Goal: Information Seeking & Learning: Understand process/instructions

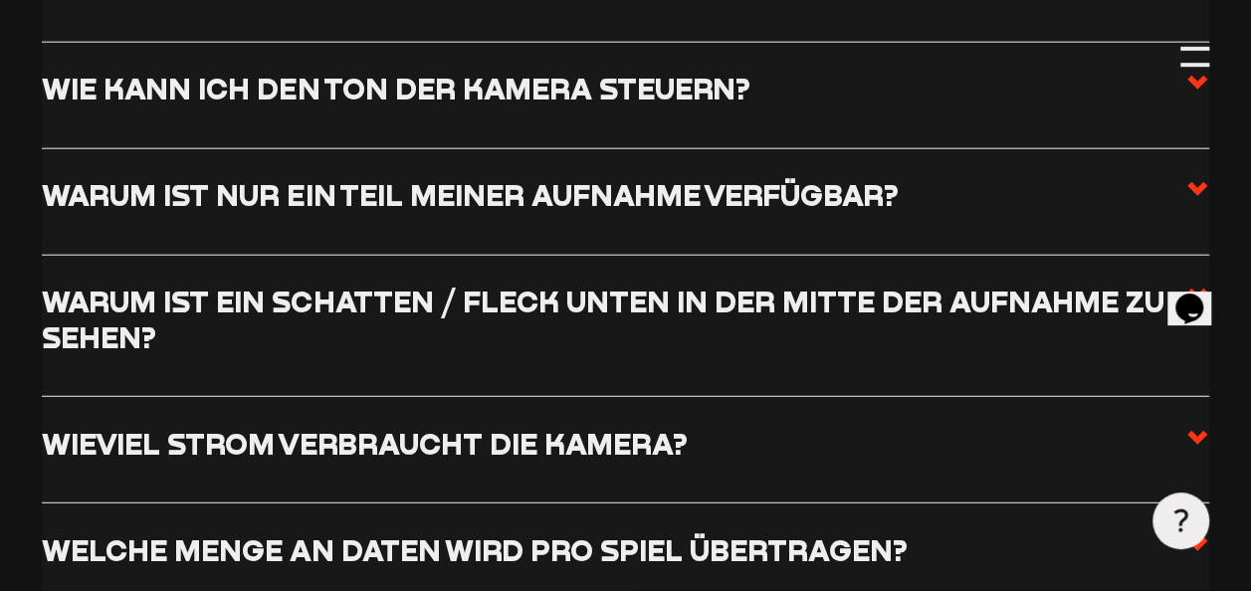
scroll to position [2470, 0]
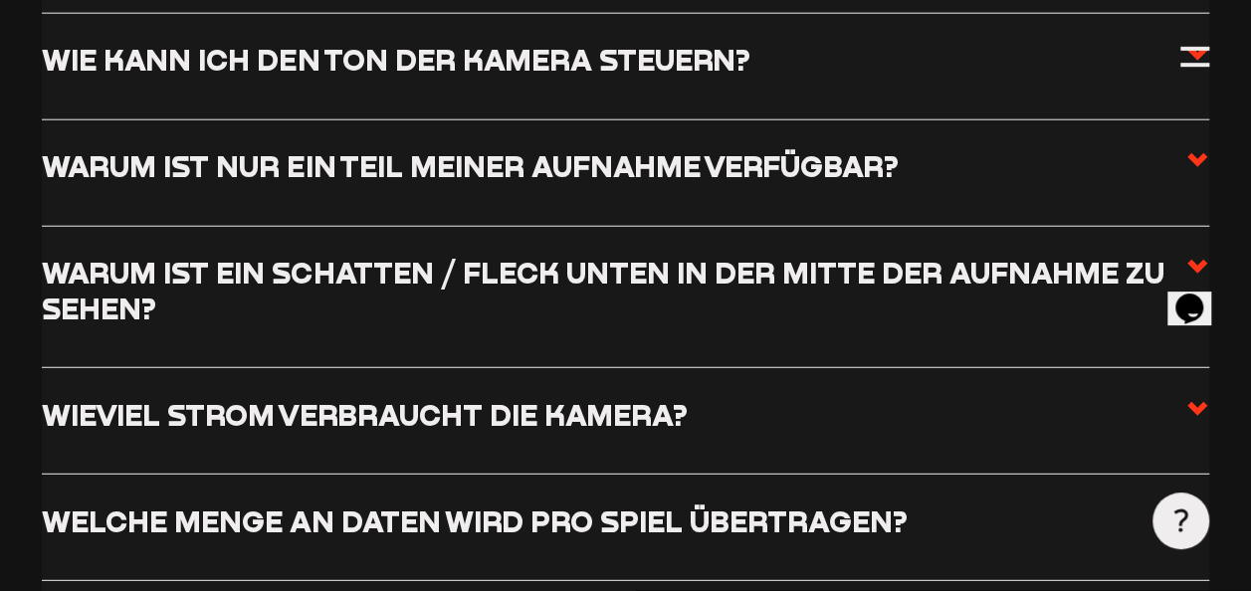
click at [1192, 165] on icon at bounding box center [1197, 160] width 24 height 24
click at [0, 0] on input "Warum ist nur ein Teil meiner Aufnahme verfügbar?" at bounding box center [0, 0] width 0 height 0
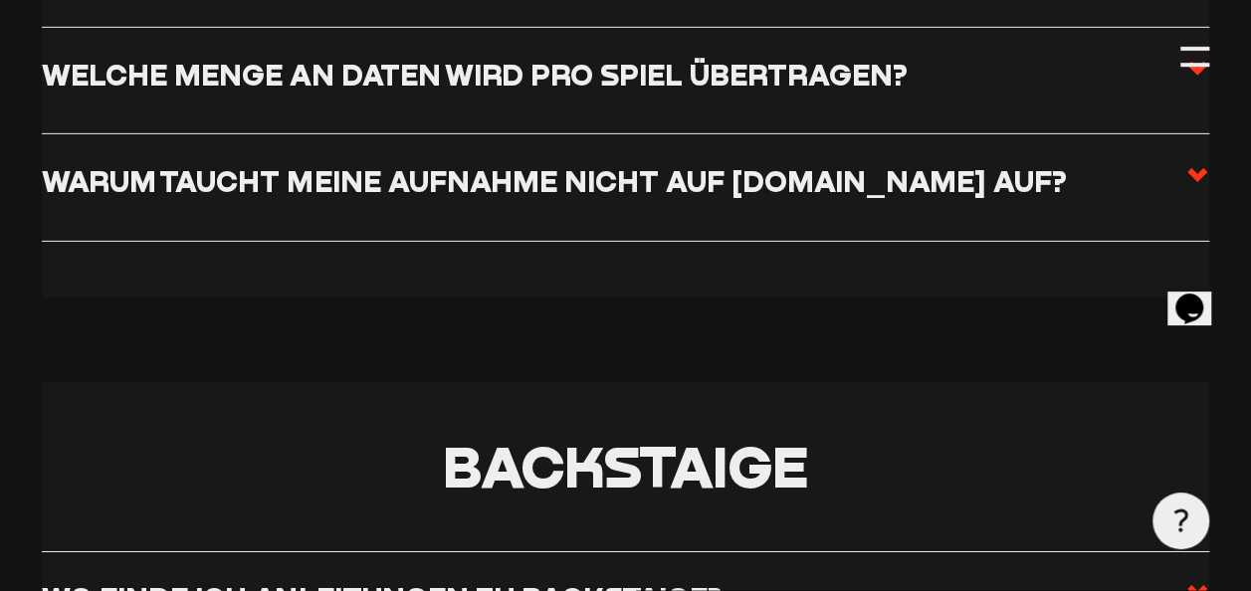
scroll to position [3128, 0]
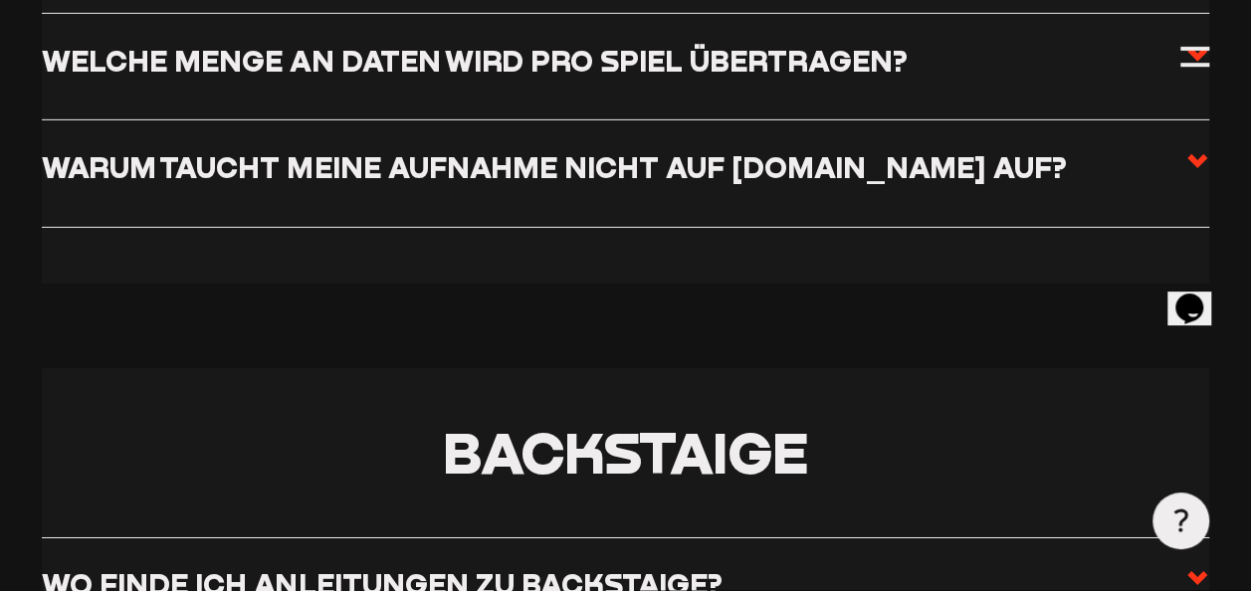
click at [1193, 149] on span at bounding box center [1197, 174] width 24 height 50
click at [0, 0] on input "Warum taucht meine Aufnahme nicht auf [DOMAIN_NAME] auf?" at bounding box center [0, 0] width 0 height 0
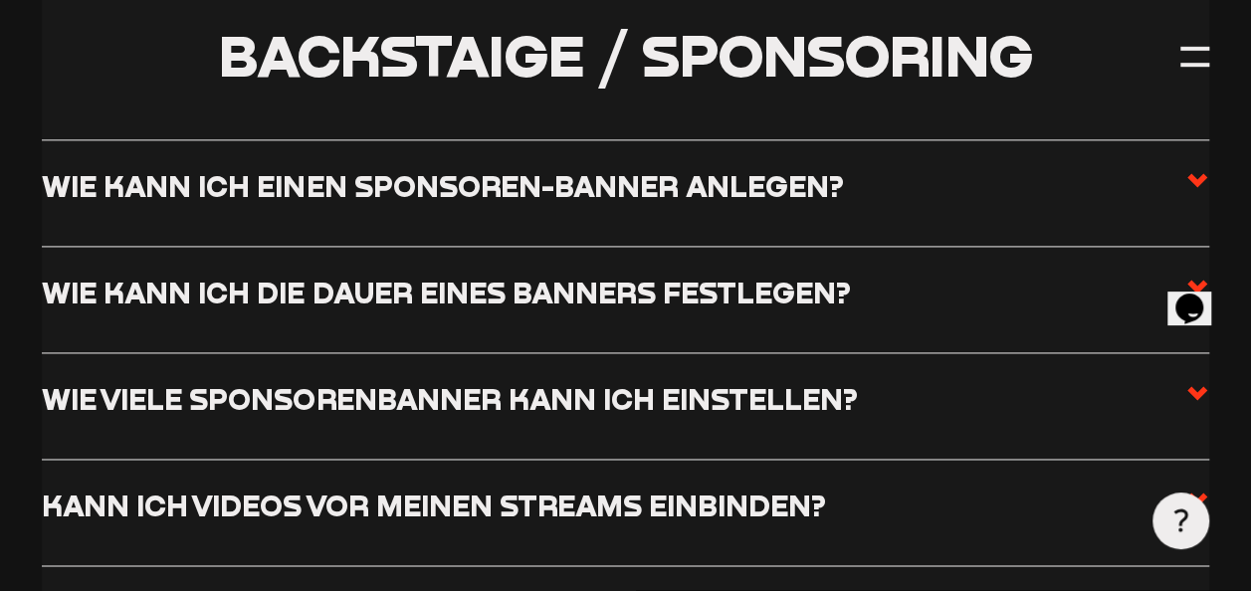
scroll to position [5067, 0]
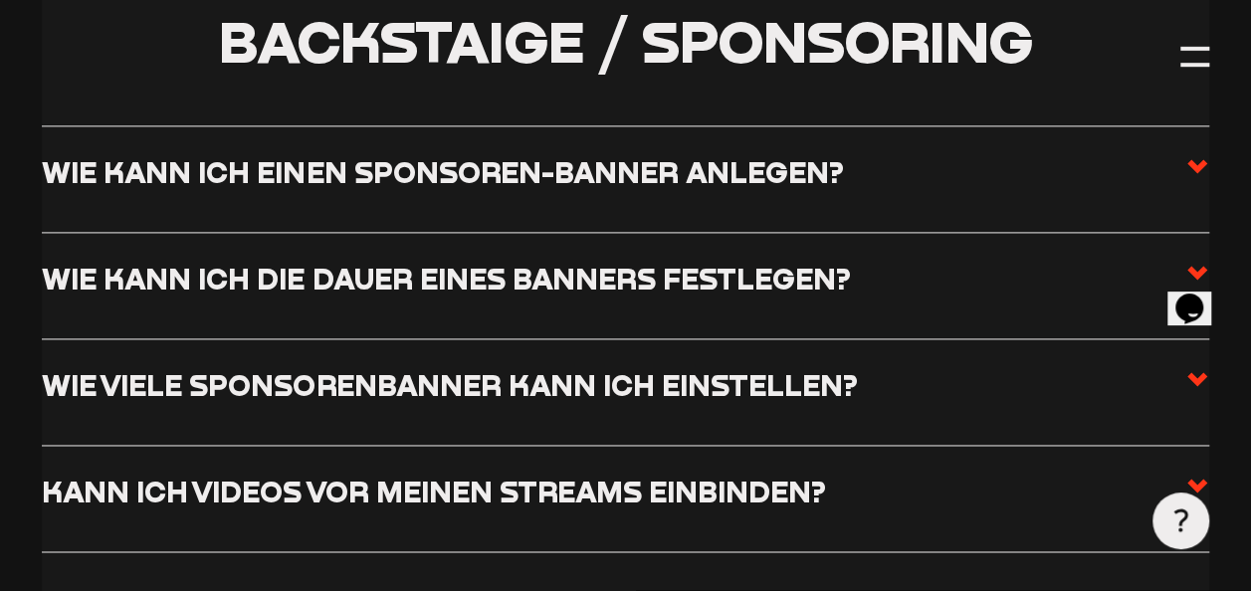
click at [1190, 159] on use at bounding box center [1197, 166] width 20 height 14
click at [0, 0] on input "Wie kann ich einen Sponsoren-Banner anlegen?" at bounding box center [0, 0] width 0 height 0
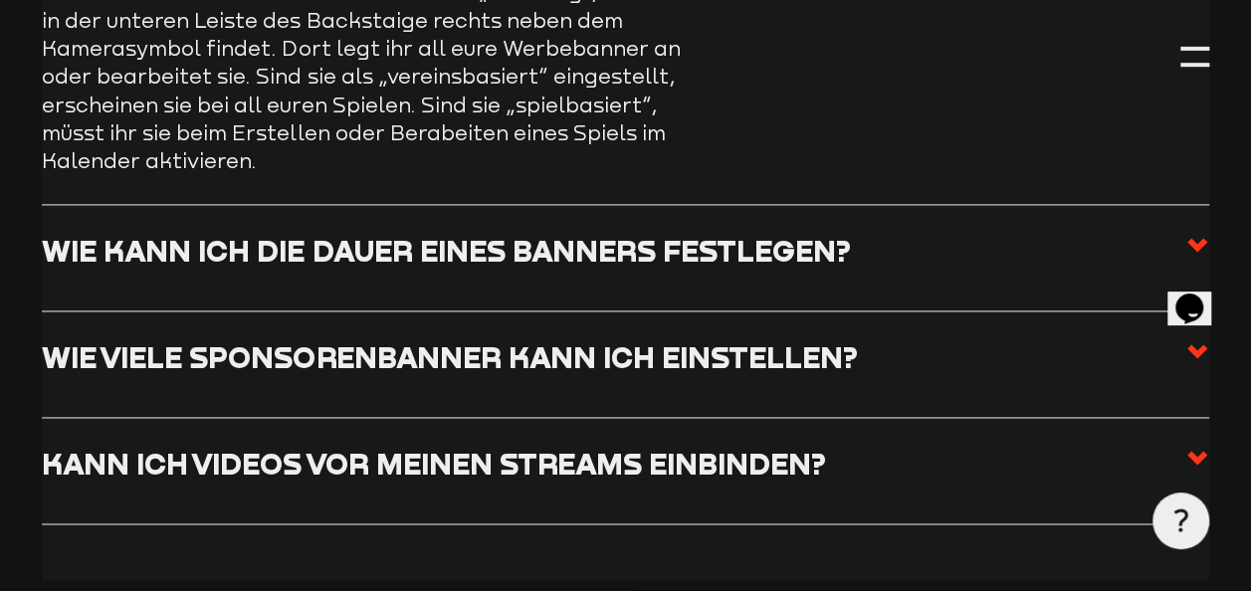
scroll to position [4870, 0]
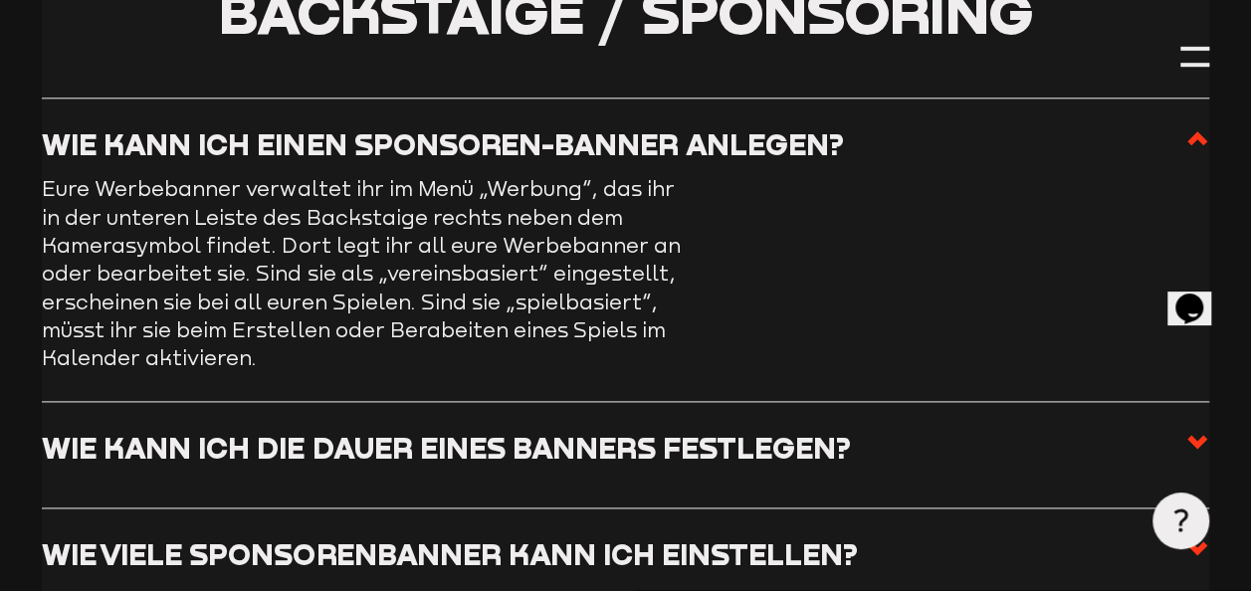
click at [1198, 435] on use at bounding box center [1197, 442] width 20 height 14
click at [0, 0] on input "Wie kann ich die Dauer eines Banners festlegen?" at bounding box center [0, 0] width 0 height 0
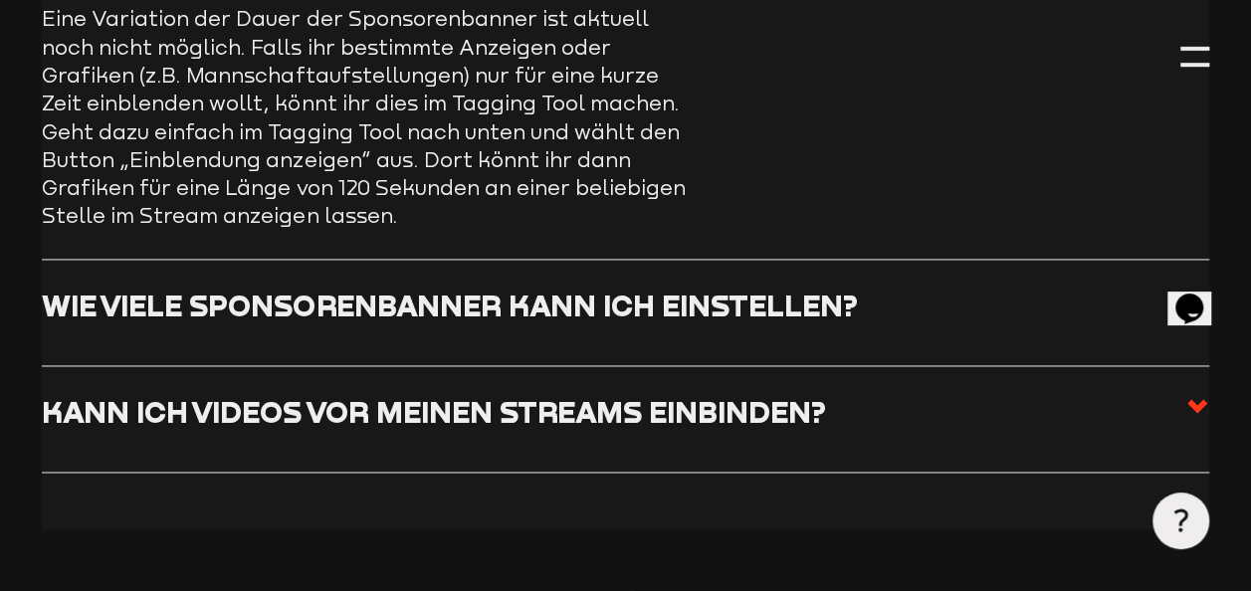
scroll to position [5149, 0]
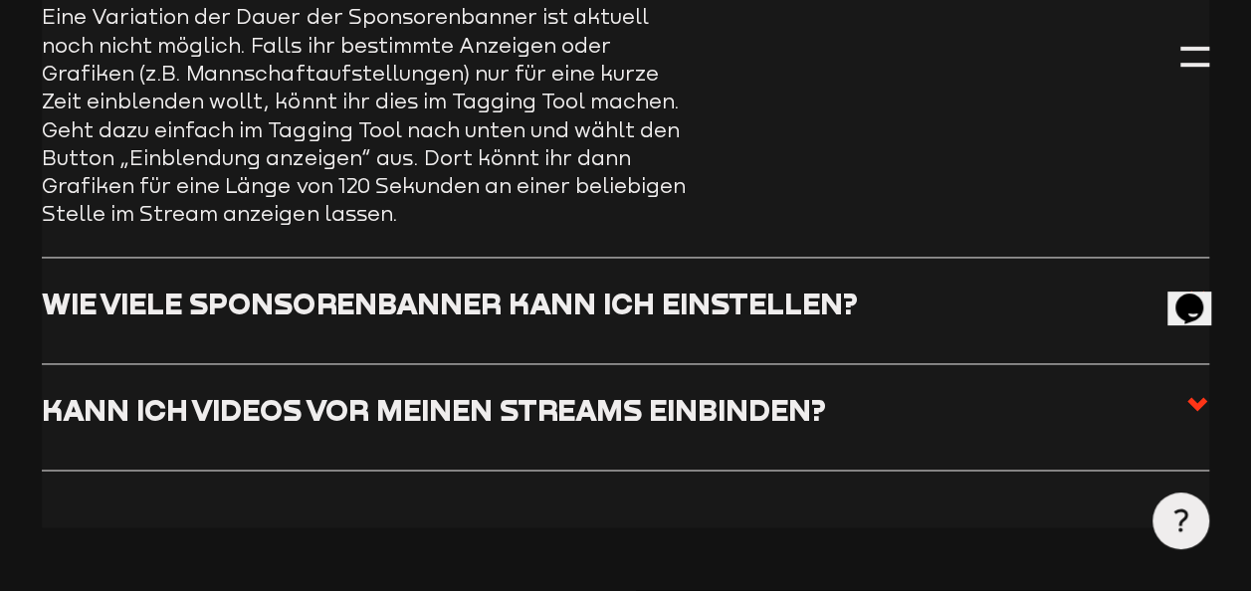
click at [947, 326] on label "Wie viele Sponsorenbanner kann ich einstellen?" at bounding box center [625, 311] width 1166 height 50
click at [0, 0] on input "Wie viele Sponsorenbanner kann ich einstellen?" at bounding box center [0, 0] width 0 height 0
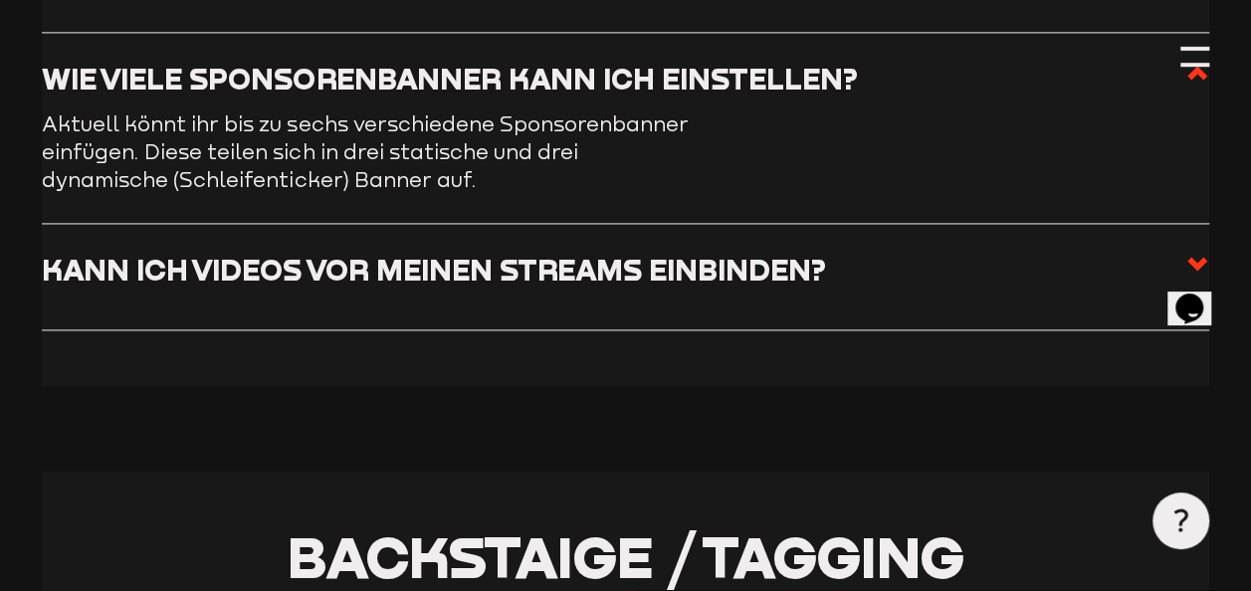
click at [884, 282] on label "Kann ich Videos vor meinen Streams einbinden?" at bounding box center [625, 277] width 1166 height 50
click at [0, 0] on input "Kann ich Videos vor meinen Streams einbinden?" at bounding box center [0, 0] width 0 height 0
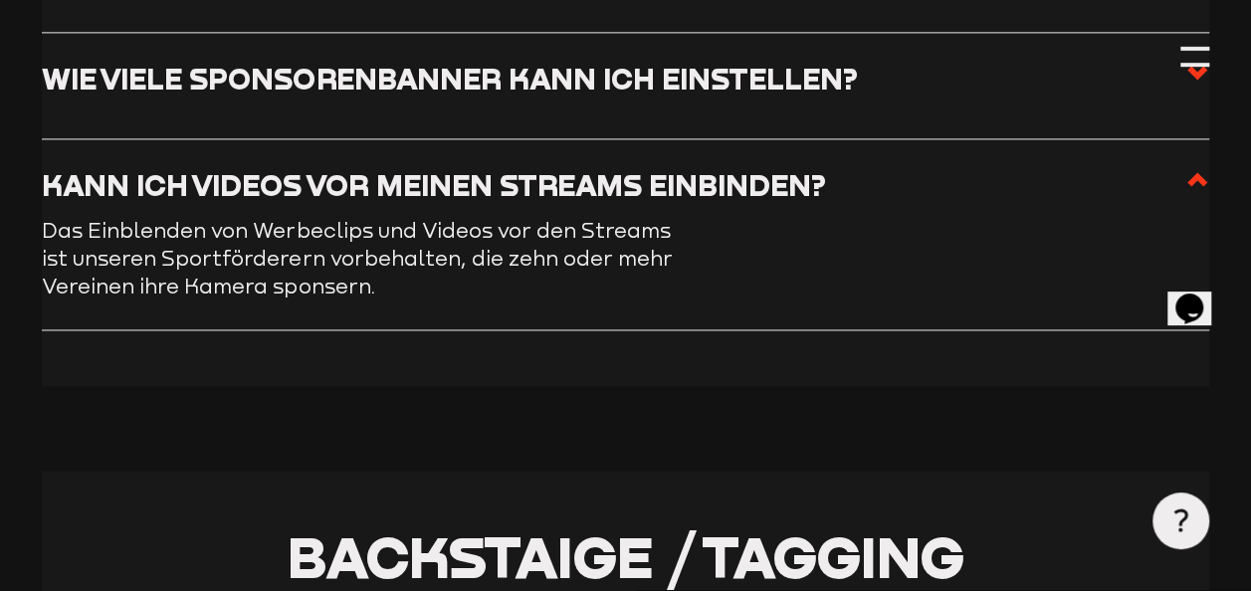
click at [1197, 78] on use at bounding box center [1197, 73] width 20 height 14
click at [0, 0] on input "Wie viele Sponsorenbanner kann ich einstellen?" at bounding box center [0, 0] width 0 height 0
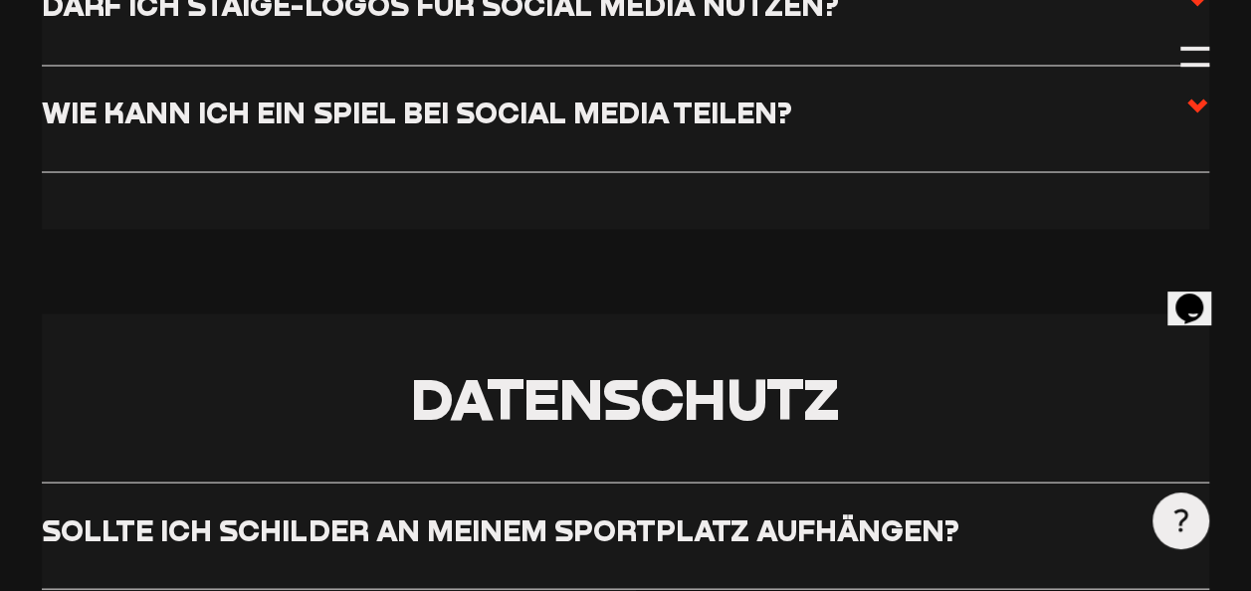
scroll to position [9141, 0]
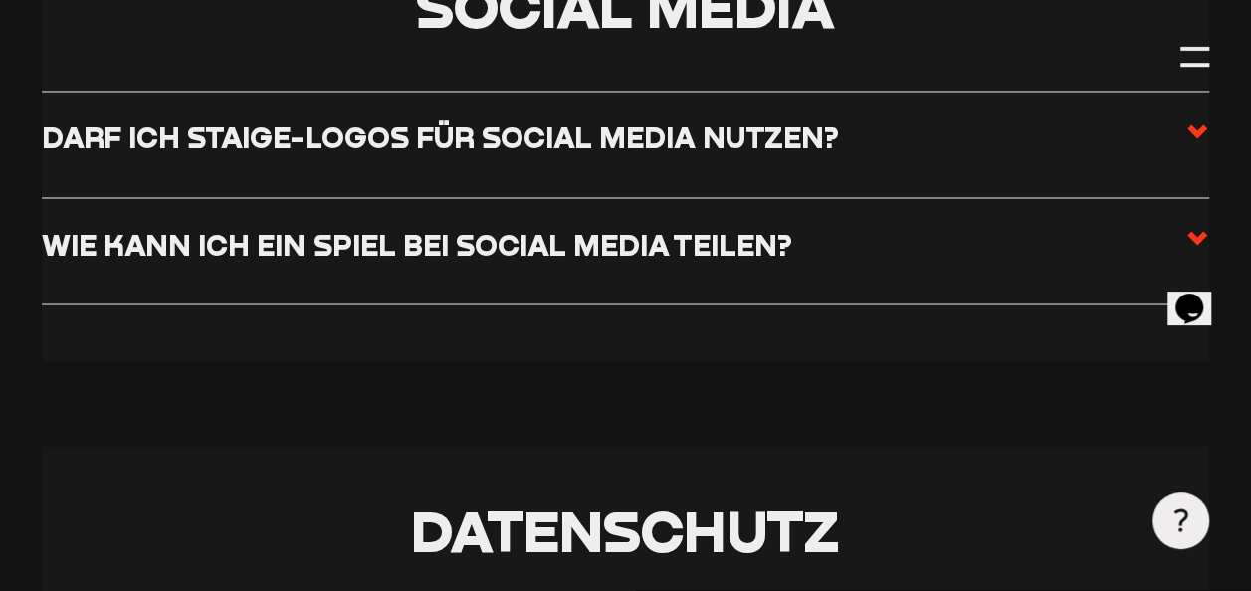
click at [1193, 143] on icon at bounding box center [1197, 131] width 24 height 24
click at [0, 0] on input "Darf ich Staige-Logos für Social Media nutzen?" at bounding box center [0, 0] width 0 height 0
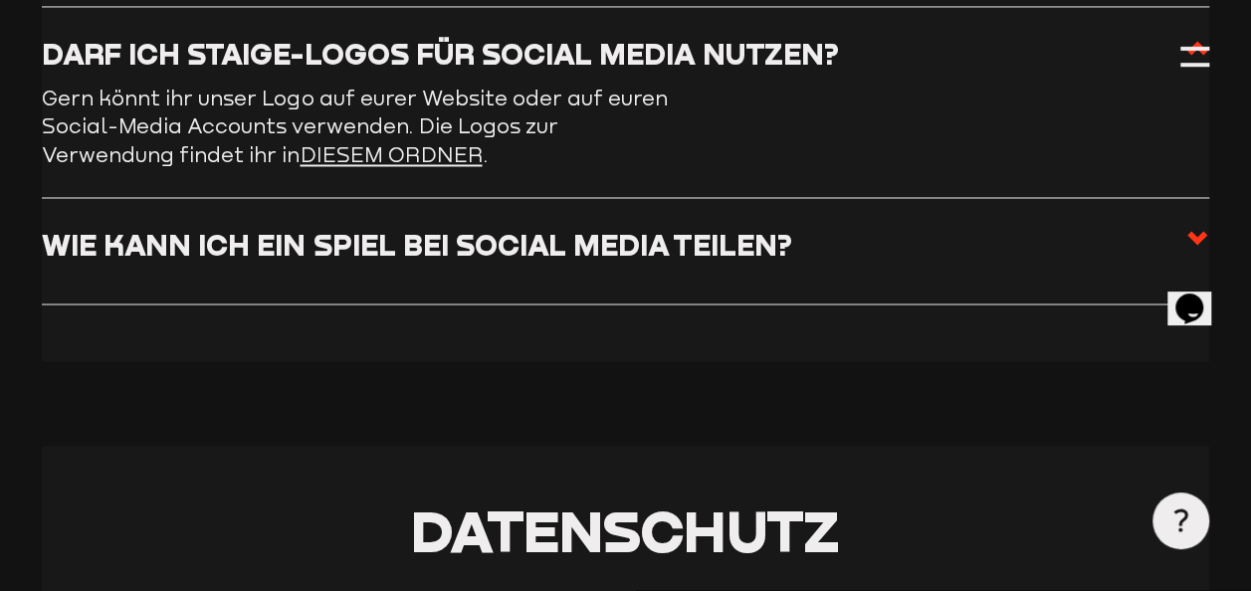
scroll to position [9056, 0]
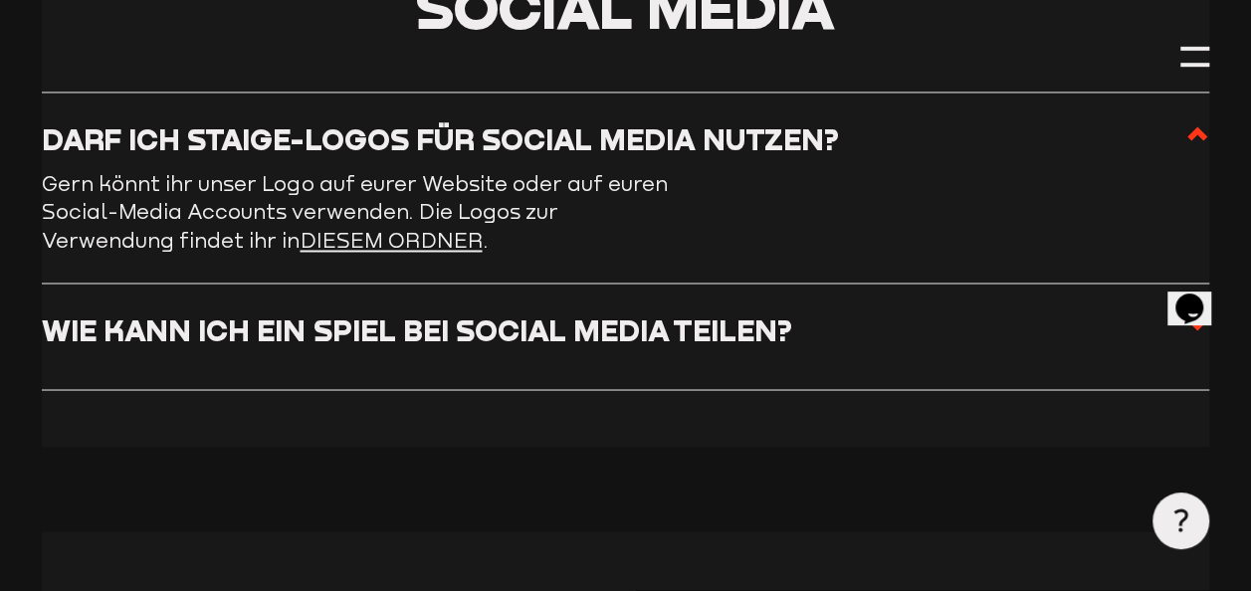
click at [1000, 338] on label "Wie kann ich ein Spiel bei Social Media teilen?" at bounding box center [625, 336] width 1166 height 50
click at [0, 0] on input "Wie kann ich ein Spiel bei Social Media teilen?" at bounding box center [0, 0] width 0 height 0
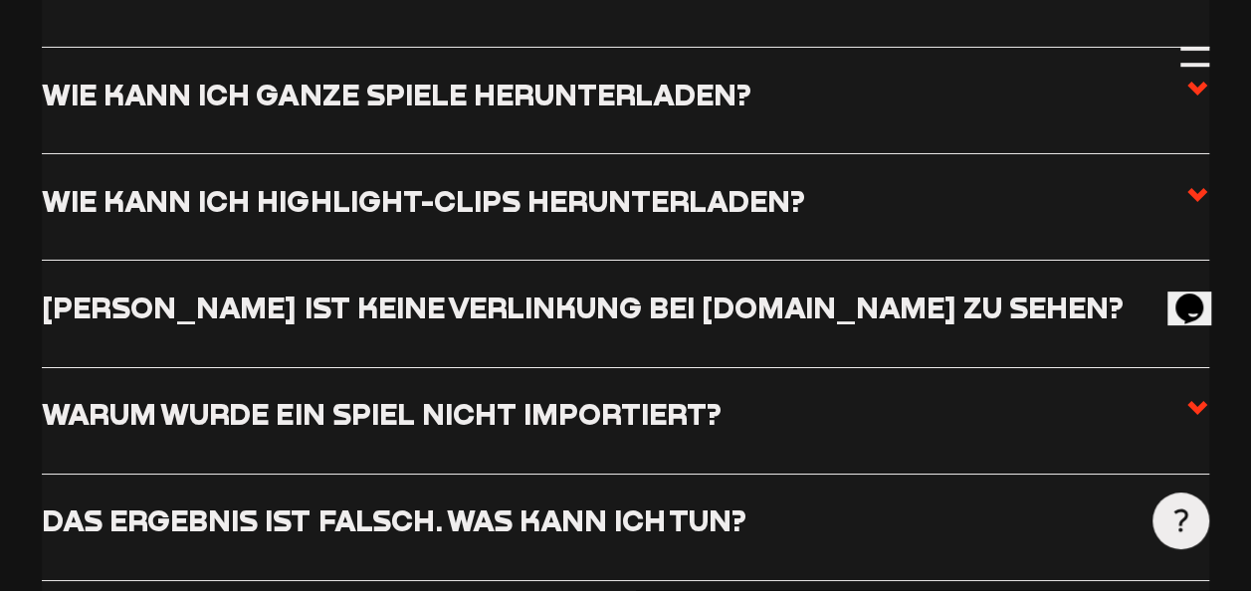
scroll to position [7134, 0]
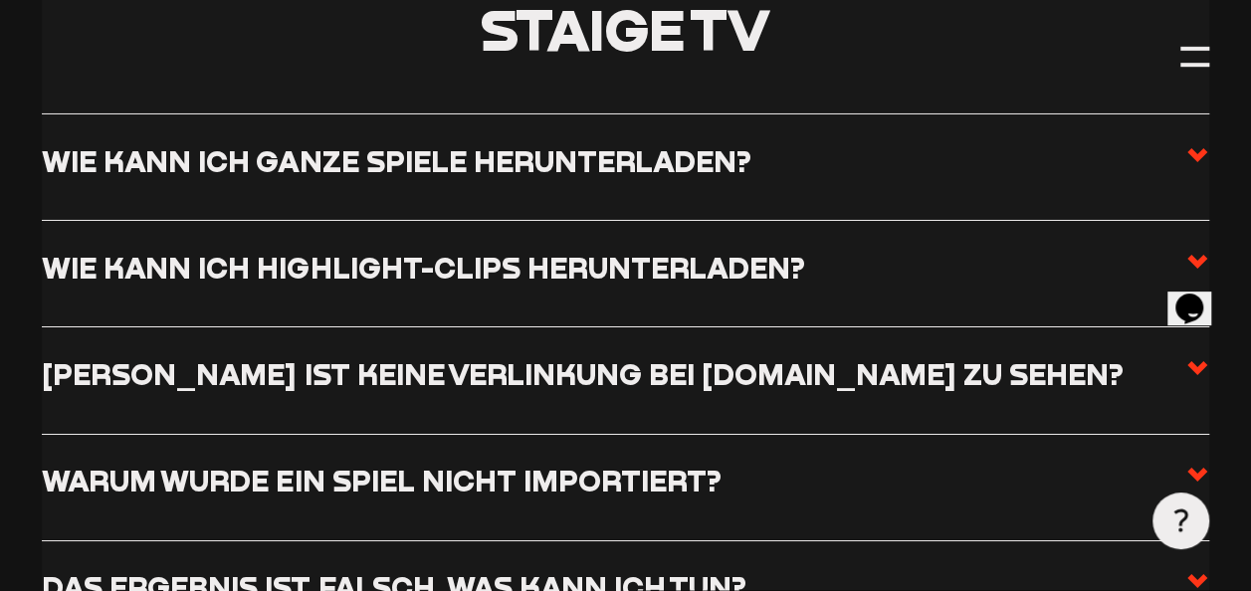
click at [1057, 285] on label "Wie kann ich Highlight-Clips herunterladen?" at bounding box center [625, 275] width 1166 height 50
click at [0, 0] on input "Wie kann ich Highlight-Clips herunterladen?" at bounding box center [0, 0] width 0 height 0
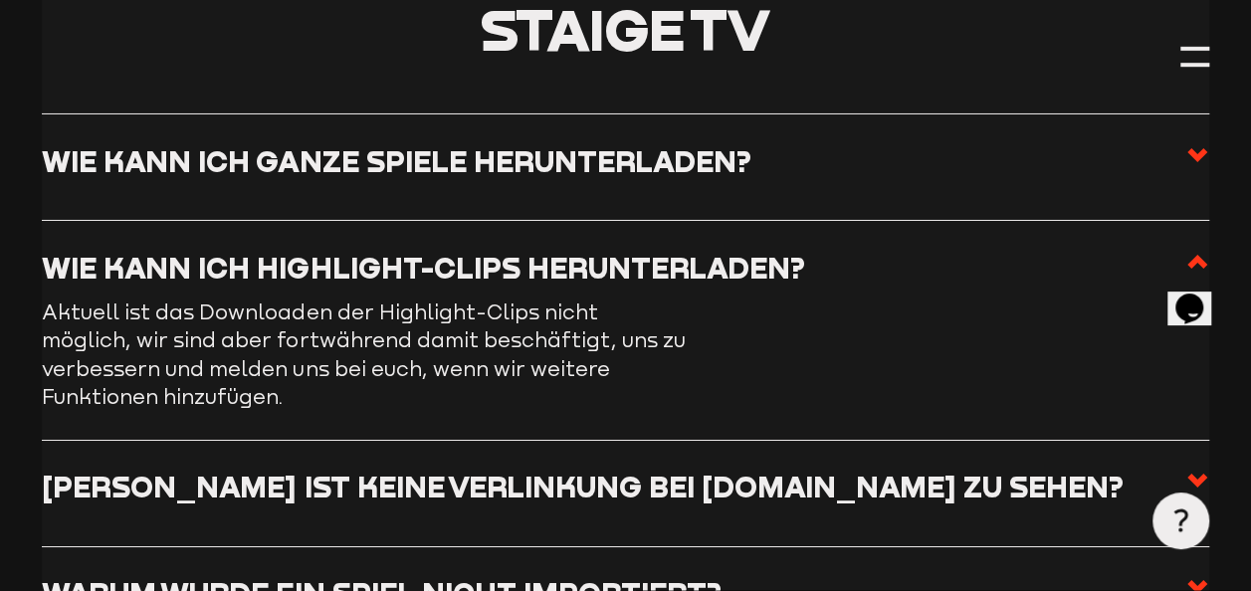
click at [993, 197] on li "Wie kann ich ganze Spiele herunterladen? Um komplette Spiele herunterzuladen, b…" at bounding box center [625, 166] width 1166 height 107
click at [1192, 153] on icon at bounding box center [1197, 155] width 24 height 24
click at [0, 0] on input "Wie kann ich ganze Spiele herunterladen?" at bounding box center [0, 0] width 0 height 0
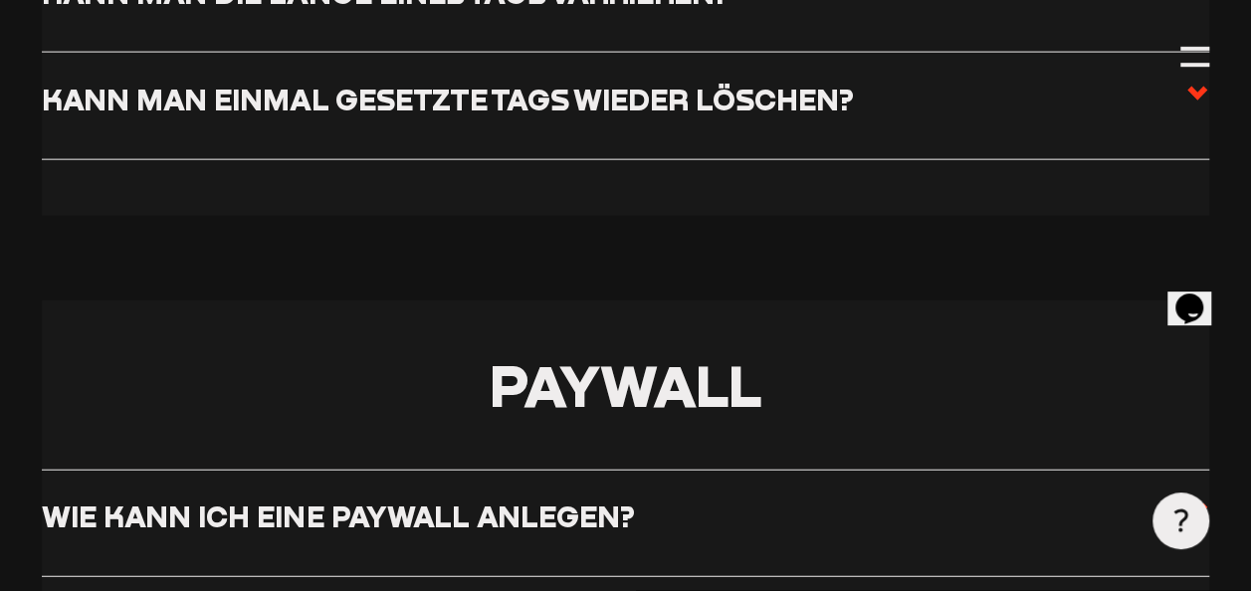
scroll to position [5834, 0]
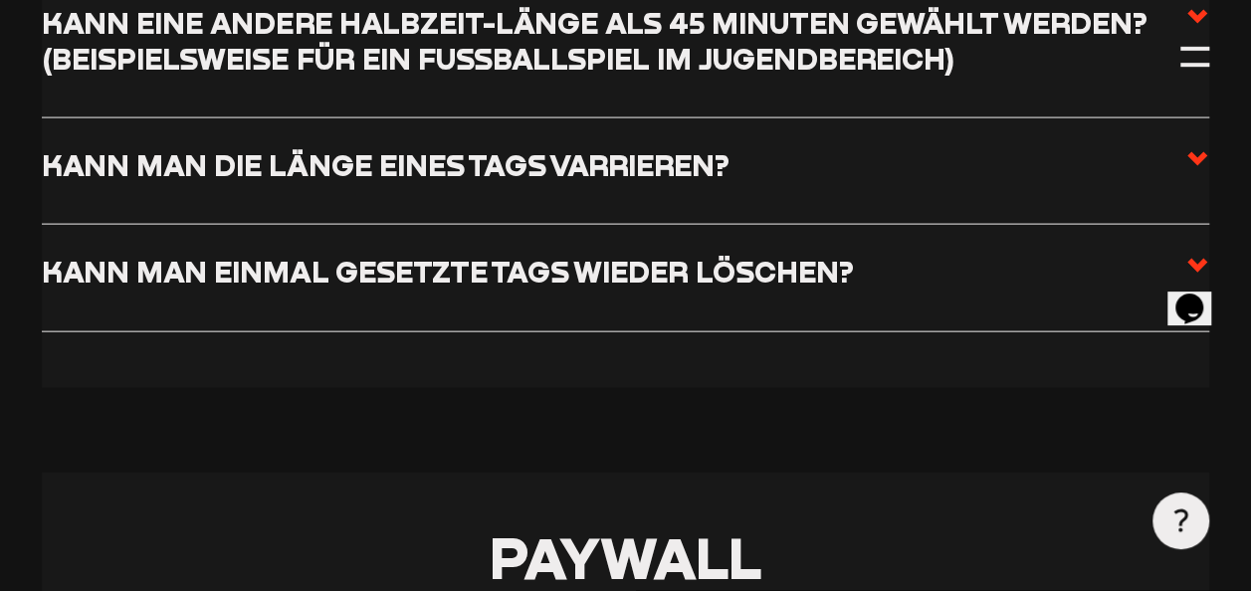
click at [1043, 164] on label "Kann man die Länge eines Tags varrieren?" at bounding box center [625, 172] width 1166 height 50
click at [0, 0] on input "Kann man die Länge eines Tags varrieren?" at bounding box center [0, 0] width 0 height 0
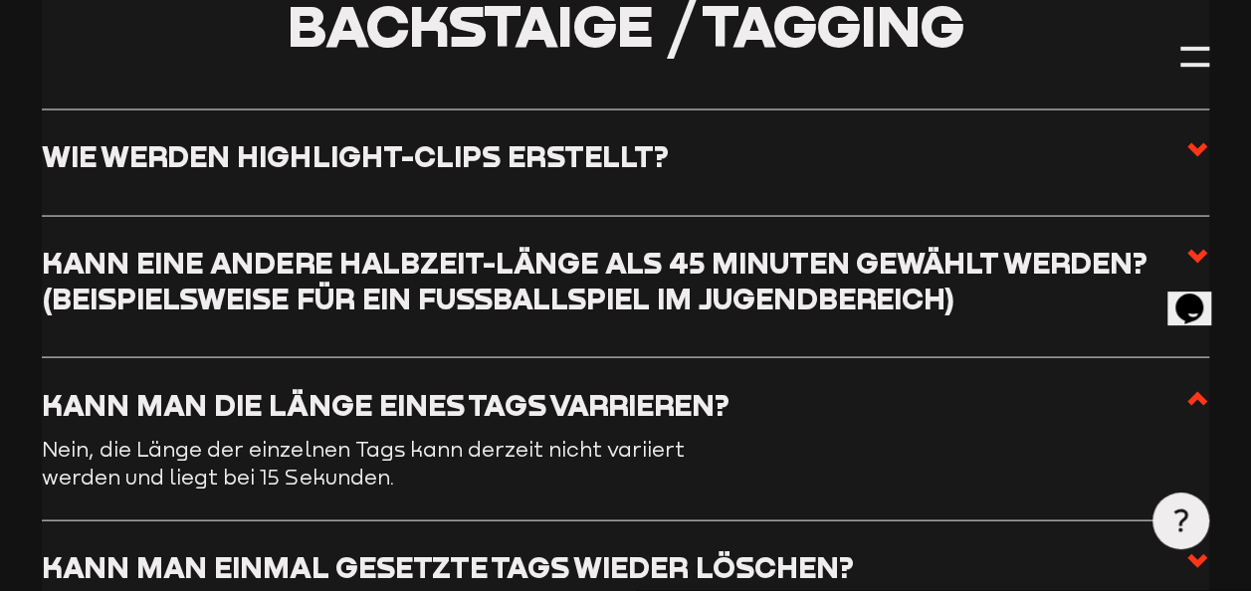
scroll to position [5583, 0]
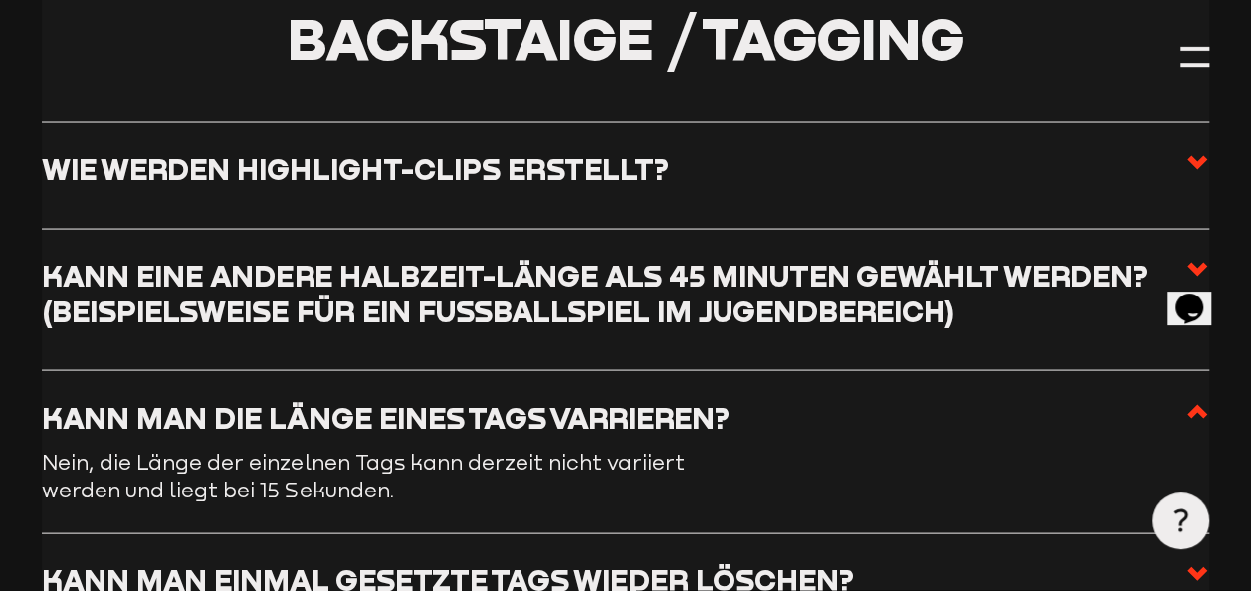
click at [892, 159] on label "Wie werden Highlight-Clips erstellt?" at bounding box center [625, 175] width 1166 height 50
click at [0, 0] on input "Wie werden Highlight-Clips erstellt?" at bounding box center [0, 0] width 0 height 0
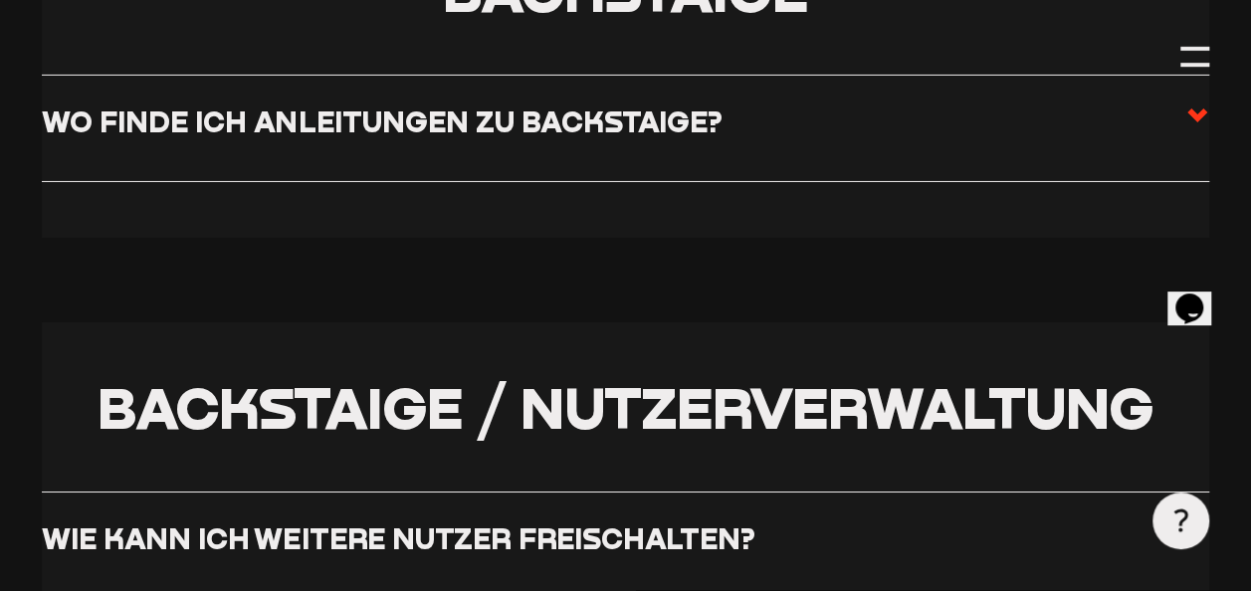
scroll to position [3407, 0]
